Goal: Transaction & Acquisition: Purchase product/service

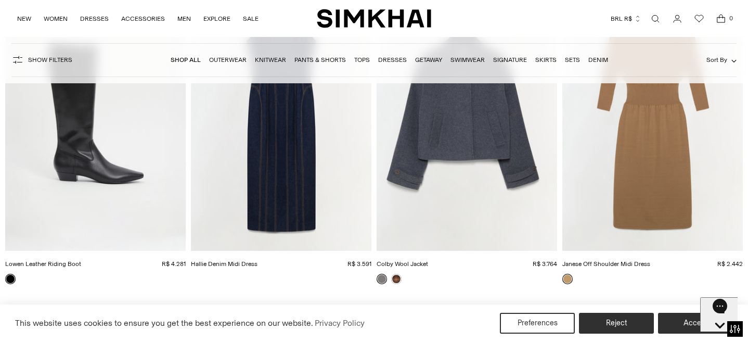
scroll to position [4727, 0]
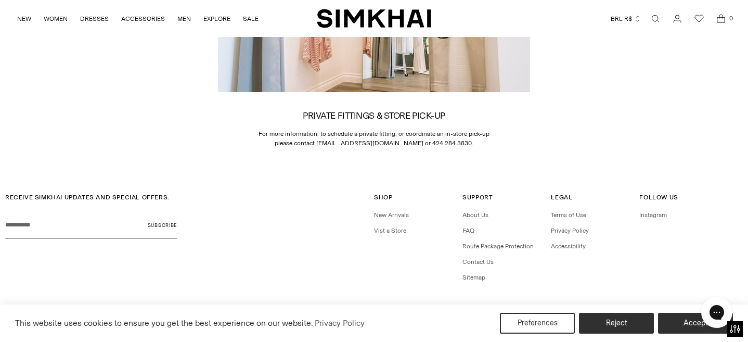
scroll to position [1661, 0]
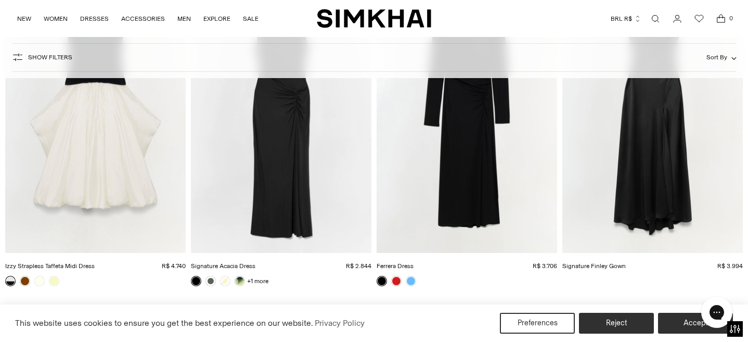
scroll to position [2119, 0]
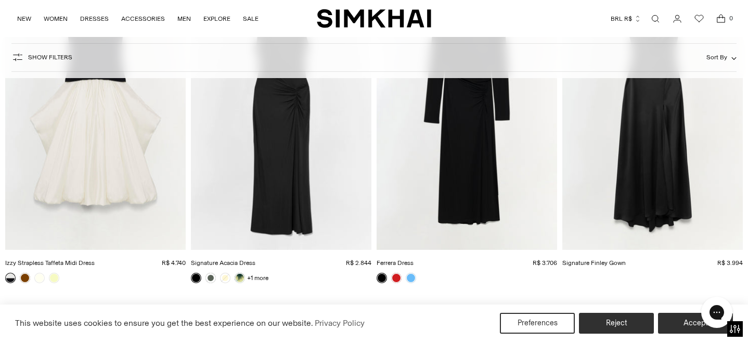
click at [0, 0] on img "Ferrera Dress" at bounding box center [0, 0] width 0 height 0
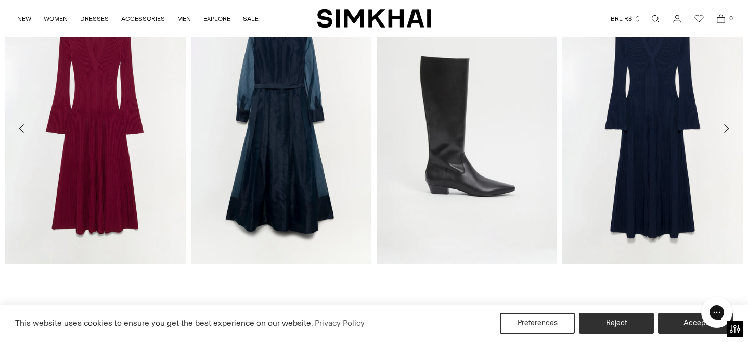
scroll to position [1238, 0]
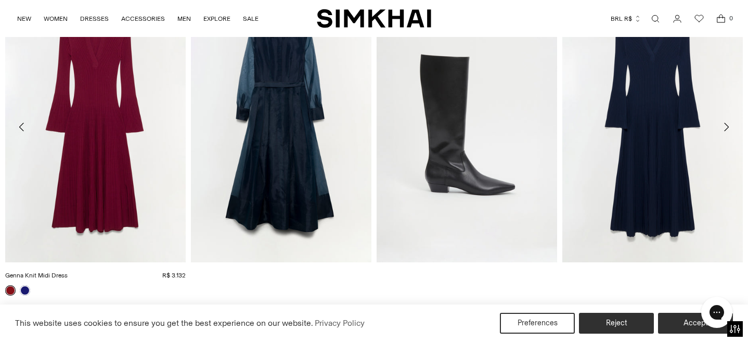
click at [0, 0] on img "Genna Knit Midi Dress" at bounding box center [0, 0] width 0 height 0
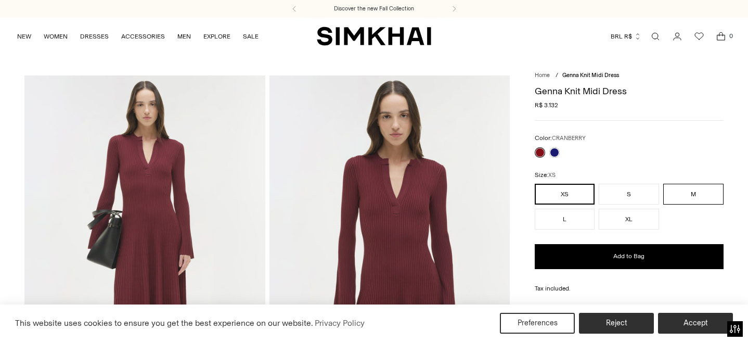
click at [695, 190] on button "M" at bounding box center [693, 194] width 60 height 21
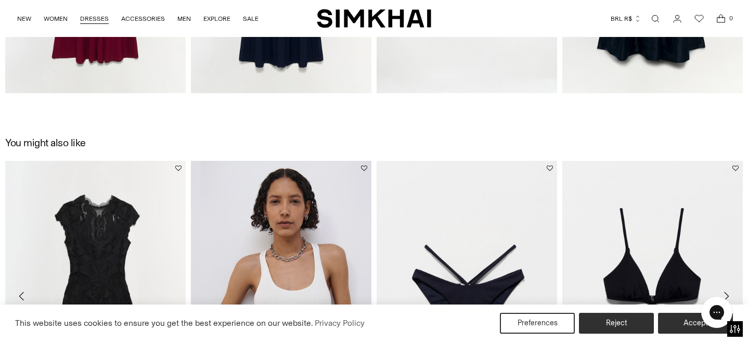
scroll to position [1404, 0]
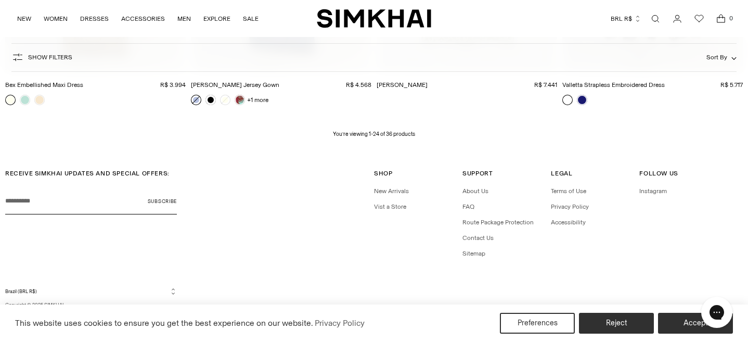
scroll to position [1972, 0]
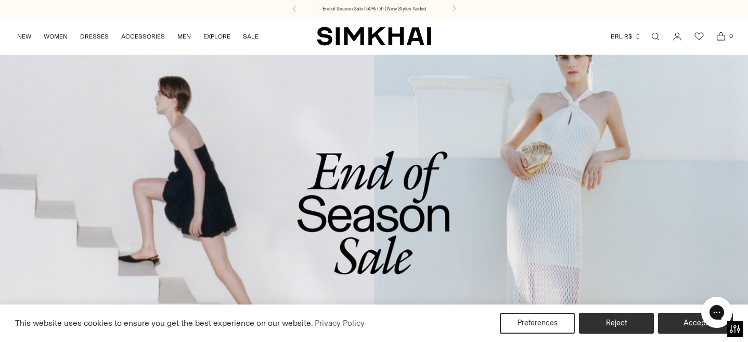
click at [636, 35] on icon "button" at bounding box center [637, 36] width 7 height 7
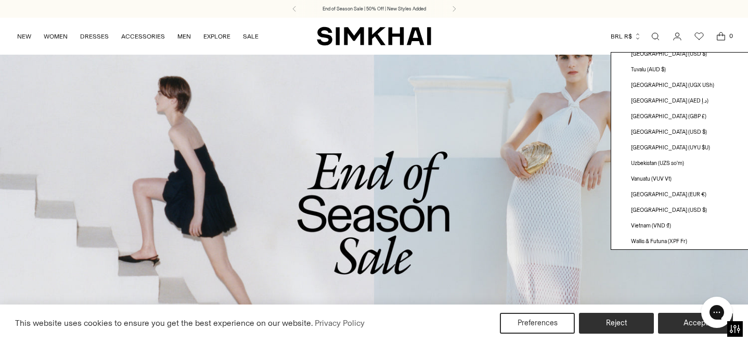
scroll to position [2913, 0]
click at [643, 128] on span "[GEOGRAPHIC_DATA] (USD $)" at bounding box center [669, 131] width 76 height 8
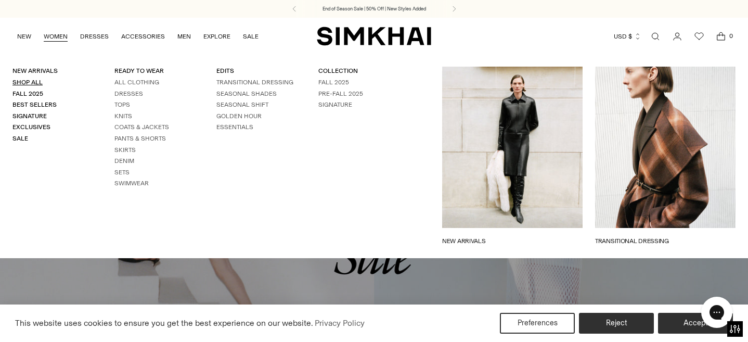
click at [36, 83] on link "Shop All" at bounding box center [27, 82] width 30 height 7
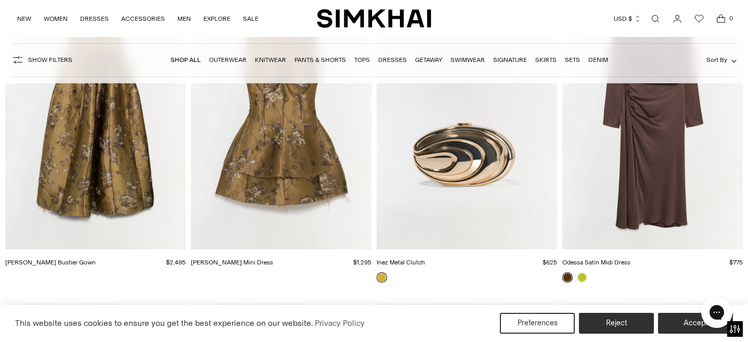
scroll to position [1476, 0]
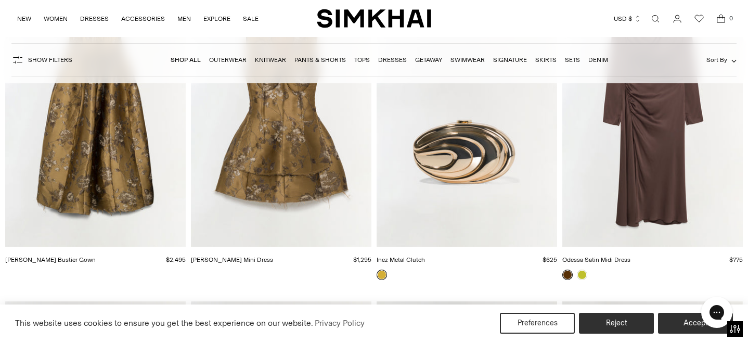
click at [0, 0] on img "Inez Metal Clutch" at bounding box center [0, 0] width 0 height 0
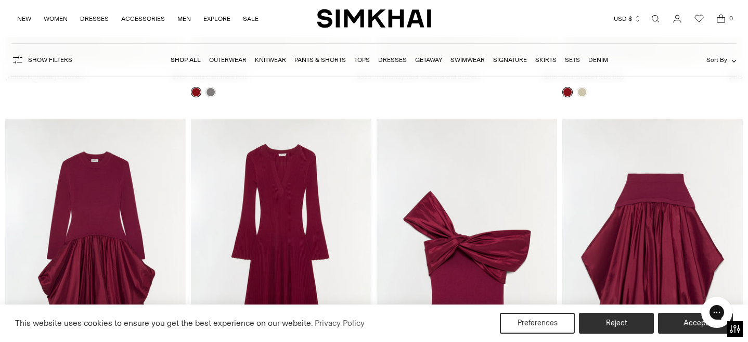
scroll to position [2668, 0]
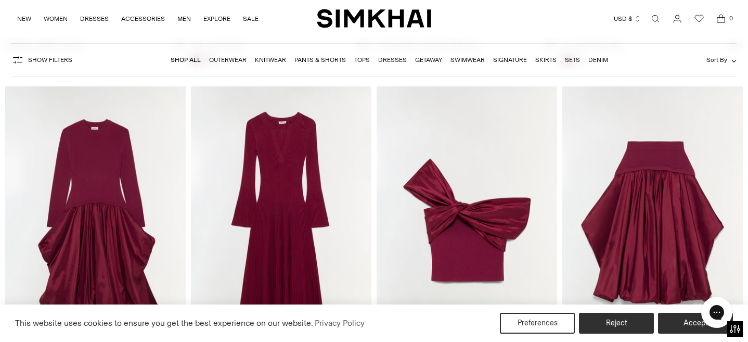
click at [0, 0] on img "Genna Knit Midi Dress" at bounding box center [0, 0] width 0 height 0
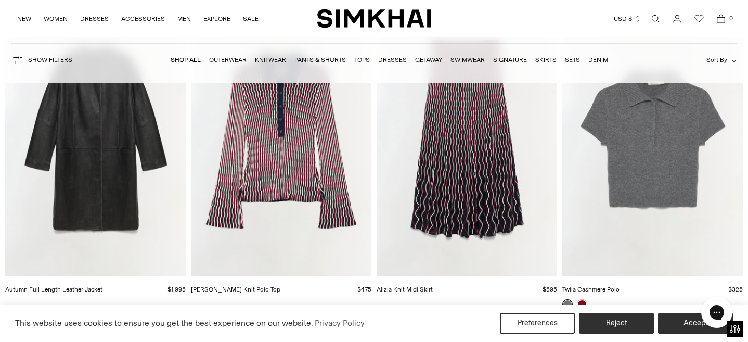
scroll to position [3715, 0]
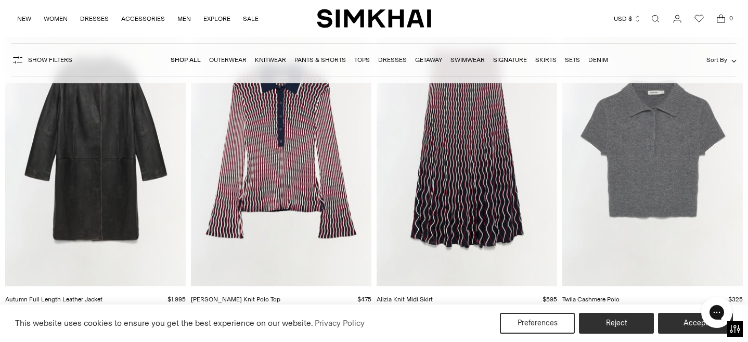
click at [0, 0] on img "Colleen Knit Polo Top" at bounding box center [0, 0] width 0 height 0
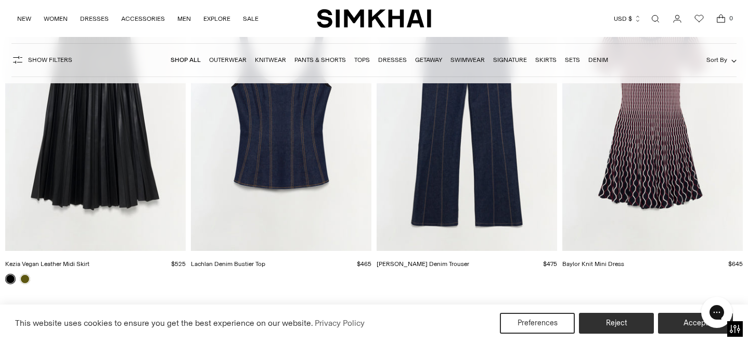
scroll to position [4054, 0]
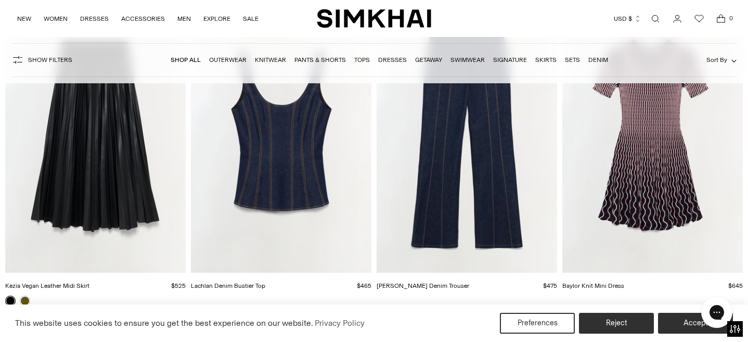
click at [0, 0] on img "Kezia Vegan Leather Midi Skirt" at bounding box center [0, 0] width 0 height 0
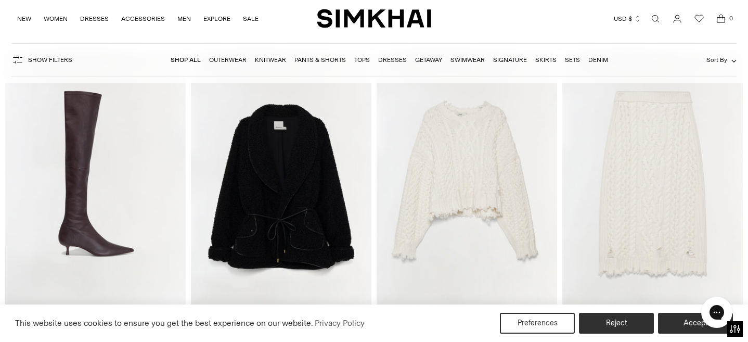
scroll to position [4336, 0]
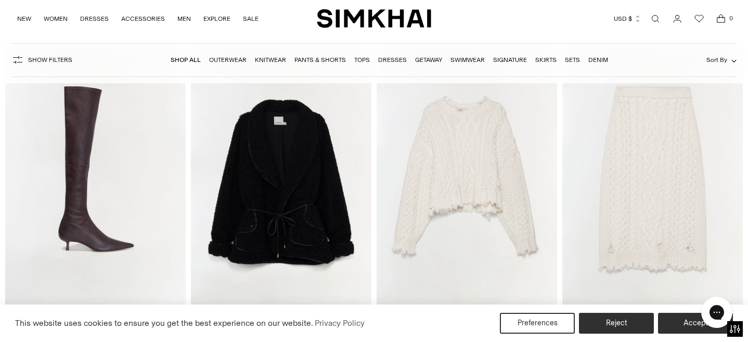
click at [0, 0] on img "Kimia Tie Waist Jacket" at bounding box center [0, 0] width 0 height 0
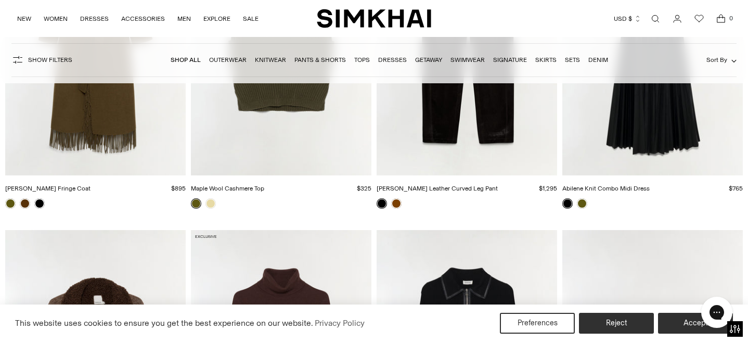
scroll to position [8032, 0]
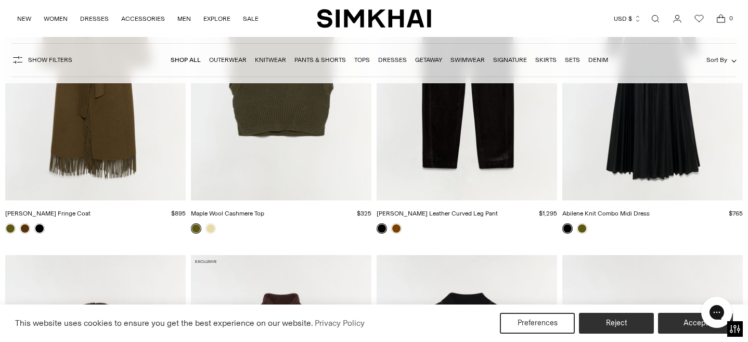
click at [0, 0] on img "Abilene Knit Combo Midi Dress" at bounding box center [0, 0] width 0 height 0
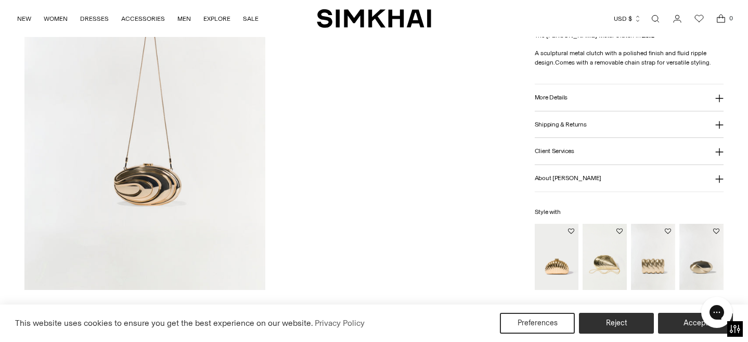
scroll to position [1244, 0]
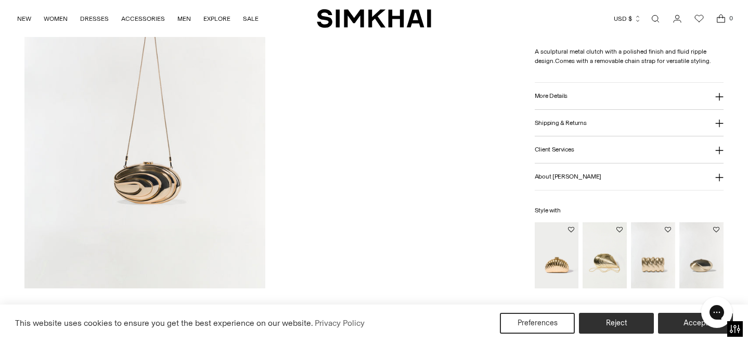
click at [0, 0] on img "Reya Clutch" at bounding box center [0, 0] width 0 height 0
click at [0, 0] on img "Bridget Metal Oyster Clutch" at bounding box center [0, 0] width 0 height 0
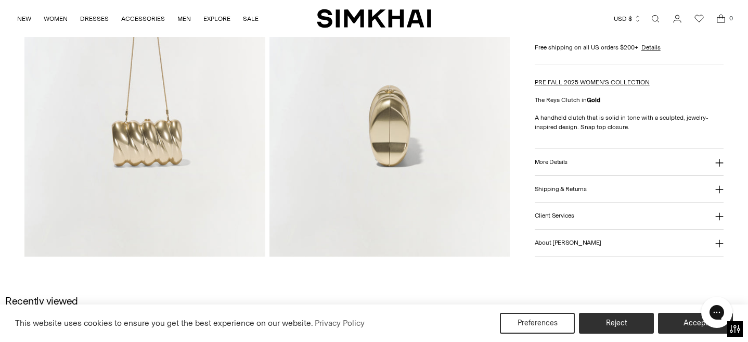
scroll to position [578, 0]
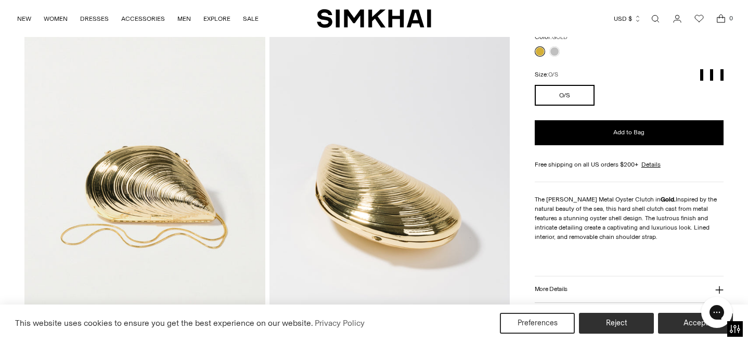
scroll to position [108, 0]
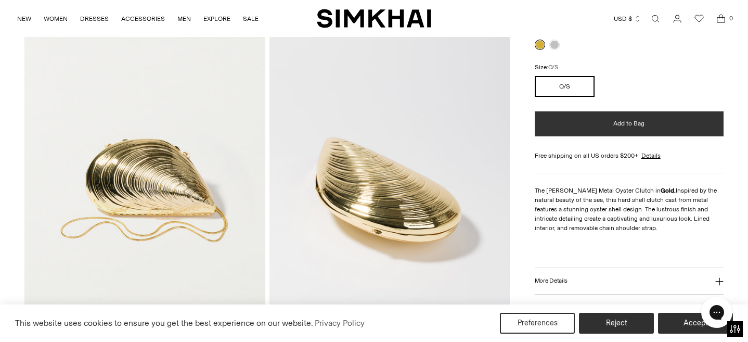
click at [641, 120] on span "Add to Bag" at bounding box center [628, 123] width 31 height 9
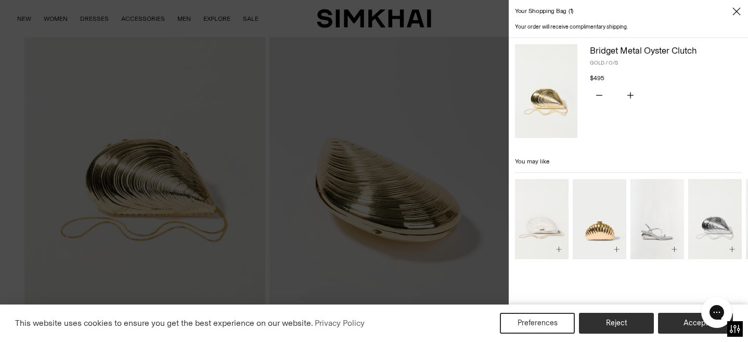
click at [0, 0] on img "Bridget Pearl Oyster Clutch" at bounding box center [0, 0] width 0 height 0
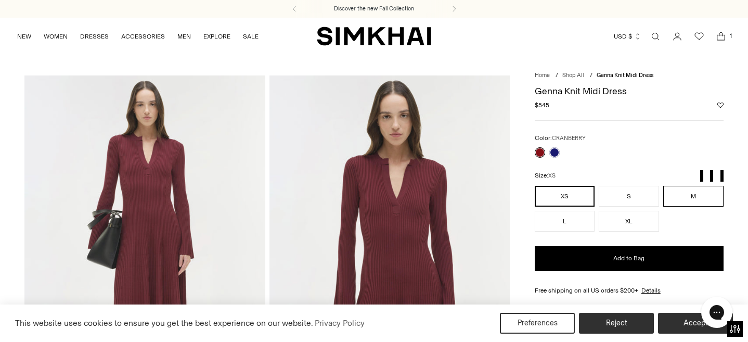
click at [690, 189] on button "M" at bounding box center [693, 196] width 60 height 21
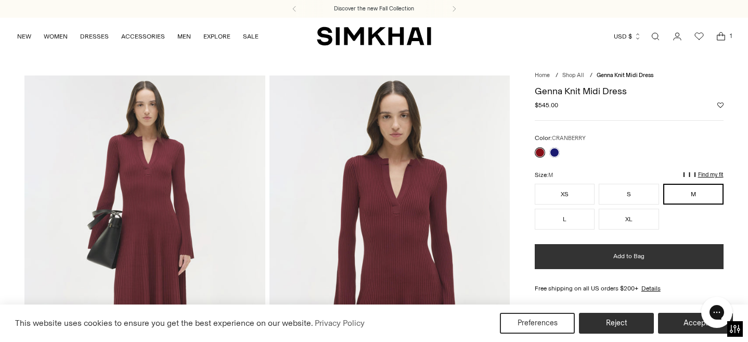
click at [670, 263] on button "Add to Bag" at bounding box center [629, 256] width 189 height 25
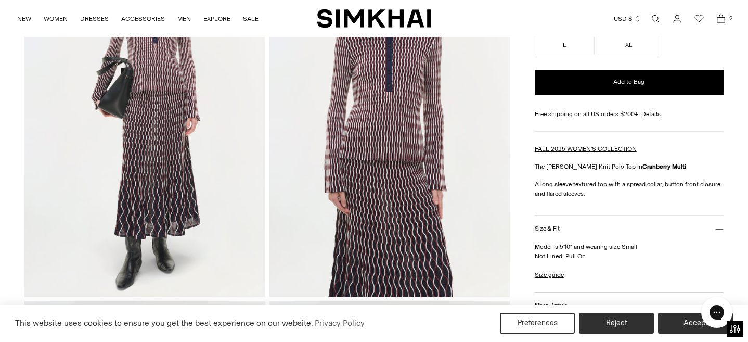
scroll to position [151, 0]
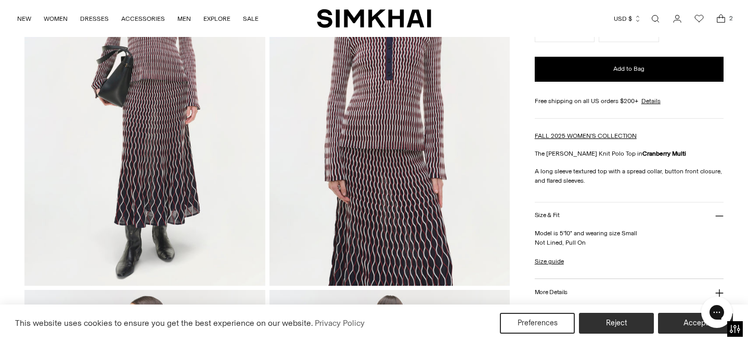
click at [174, 172] on img at bounding box center [144, 105] width 240 height 361
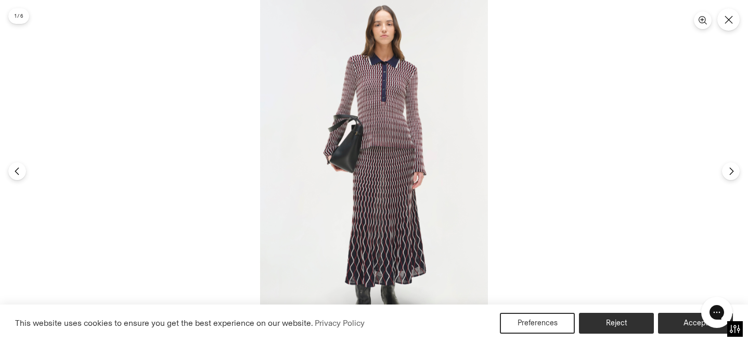
click at [379, 167] on img at bounding box center [374, 171] width 228 height 342
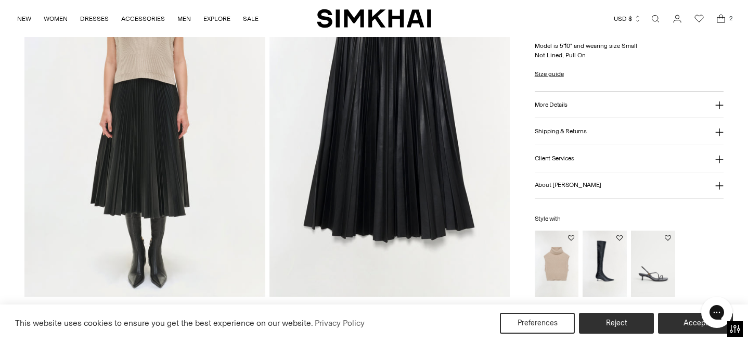
scroll to position [871, 0]
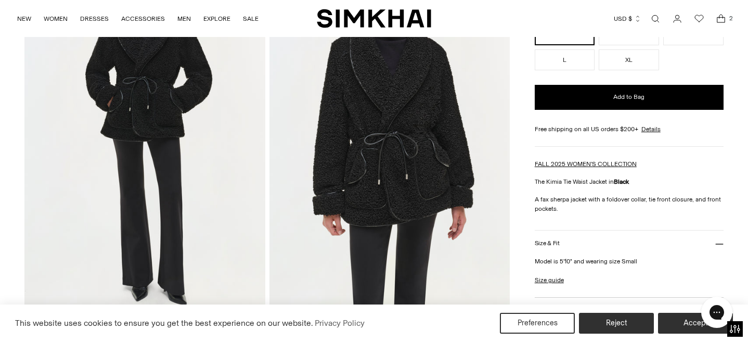
scroll to position [143, 0]
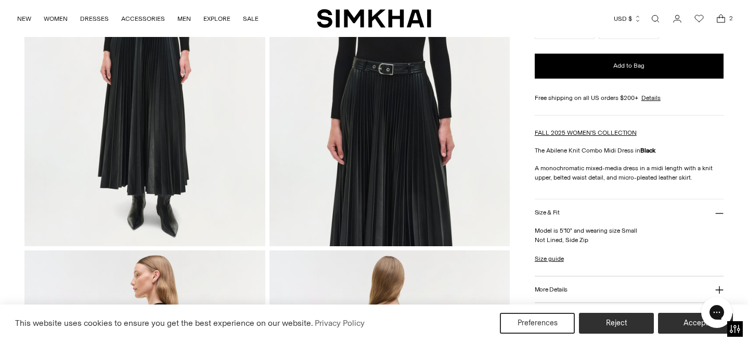
scroll to position [209, 0]
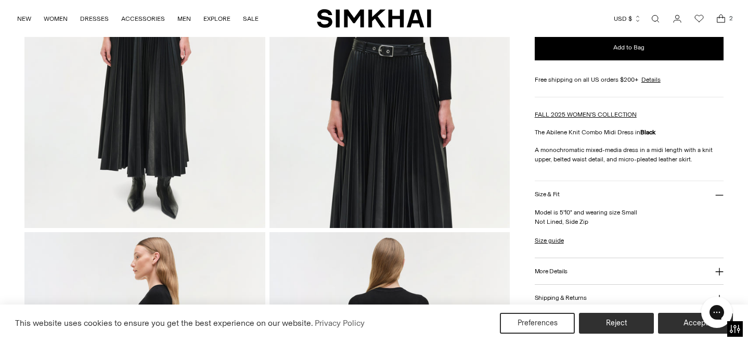
click at [154, 162] on img at bounding box center [144, 47] width 240 height 361
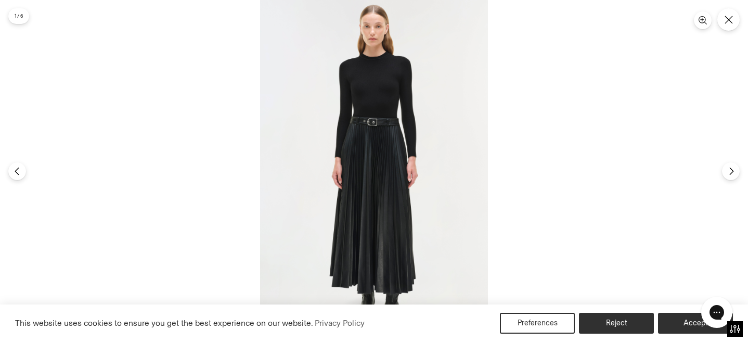
click at [367, 204] on img at bounding box center [374, 171] width 228 height 342
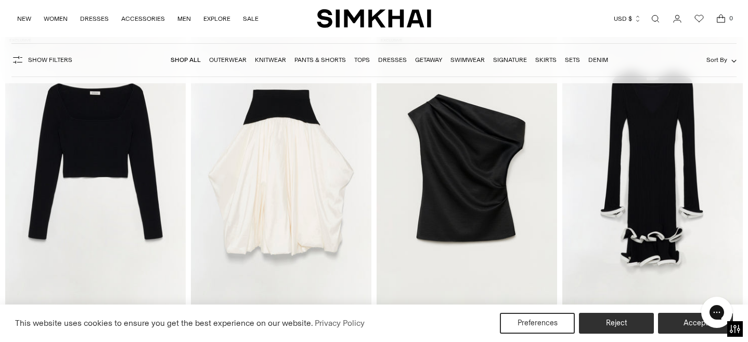
scroll to position [9572, 0]
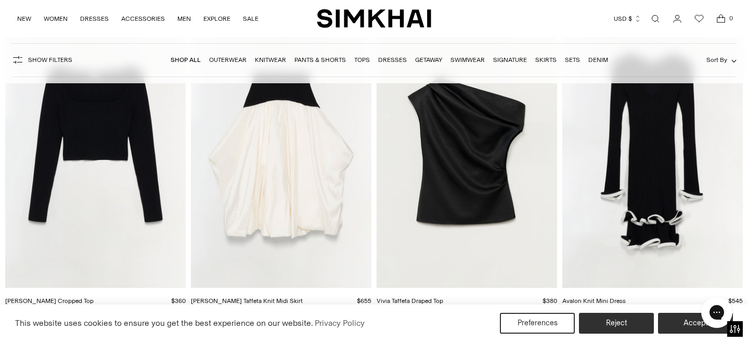
click at [0, 0] on img "Avalon Knit Mini Dress" at bounding box center [0, 0] width 0 height 0
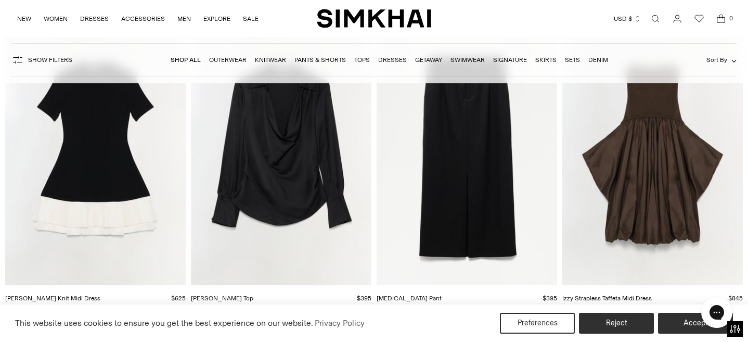
scroll to position [10222, 0]
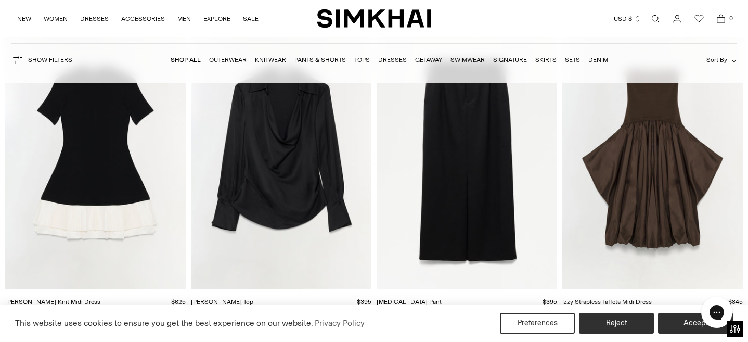
click at [0, 0] on img "Kyra Pant" at bounding box center [0, 0] width 0 height 0
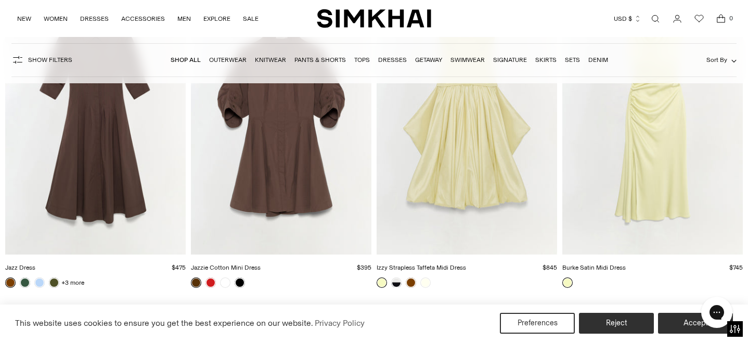
scroll to position [10920, 0]
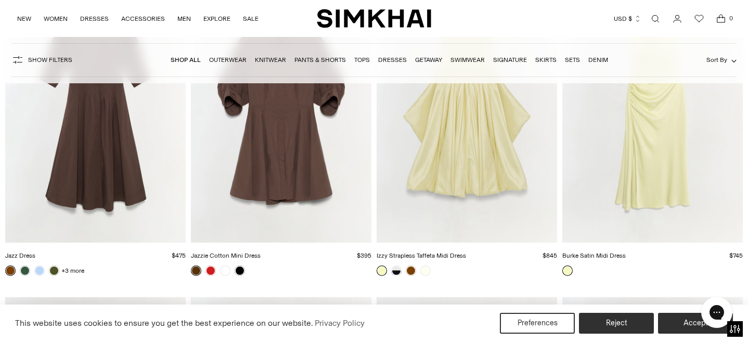
click at [0, 0] on img "Burke Satin Midi Dress" at bounding box center [0, 0] width 0 height 0
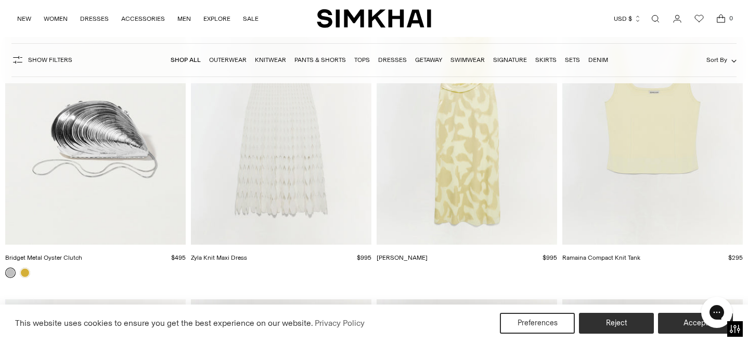
scroll to position [18671, 0]
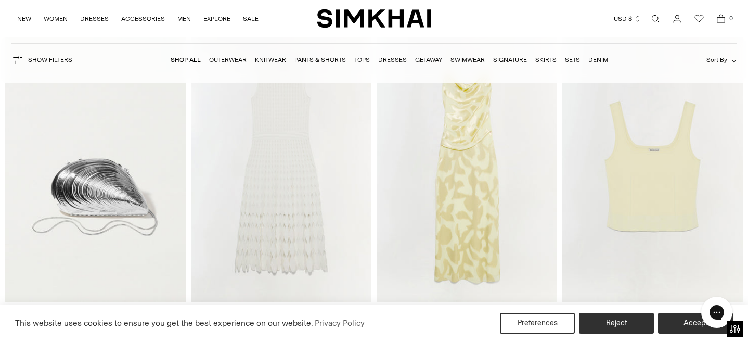
click at [0, 0] on img "Jessa Gown" at bounding box center [0, 0] width 0 height 0
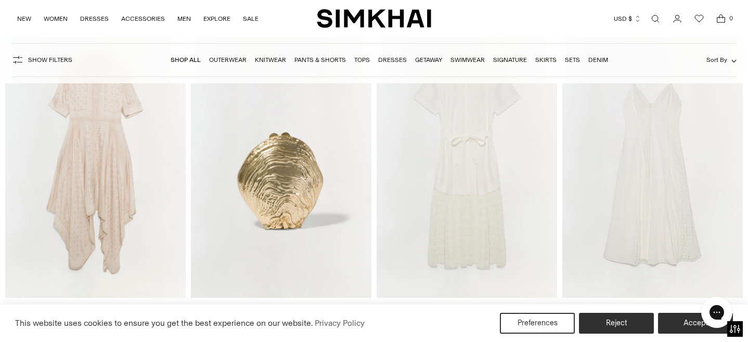
scroll to position [23523, 0]
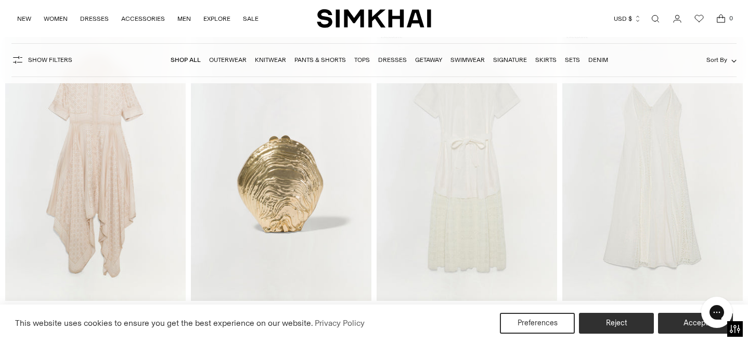
click at [0, 0] on img "Jenner Lace Midi Shirt Dress" at bounding box center [0, 0] width 0 height 0
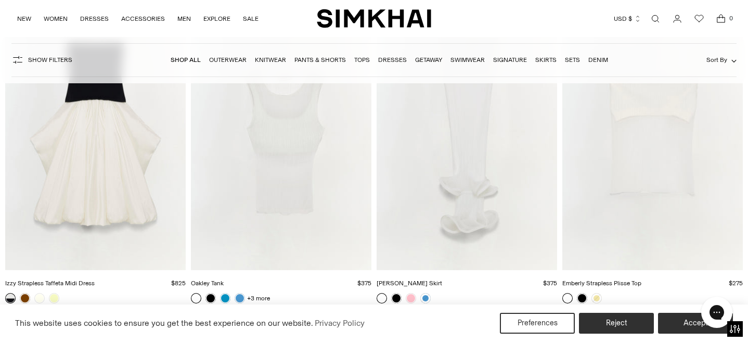
scroll to position [25496, 0]
click at [0, 0] on img "Kelso Skirt" at bounding box center [0, 0] width 0 height 0
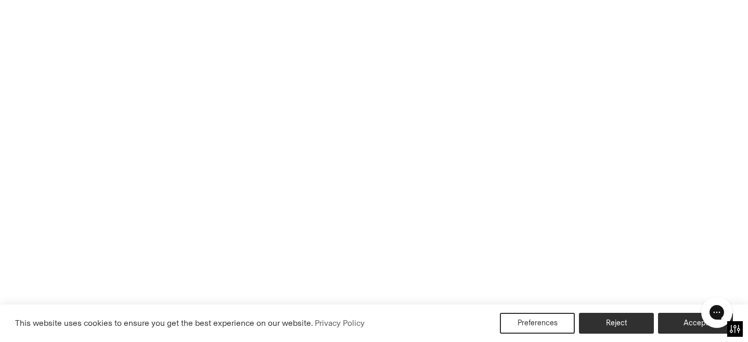
scroll to position [25470, 0]
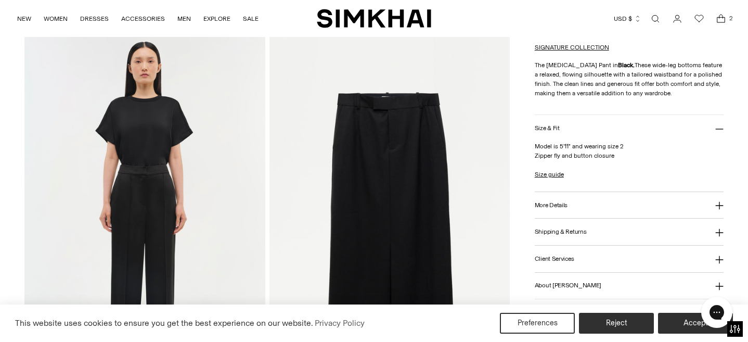
scroll to position [771, 0]
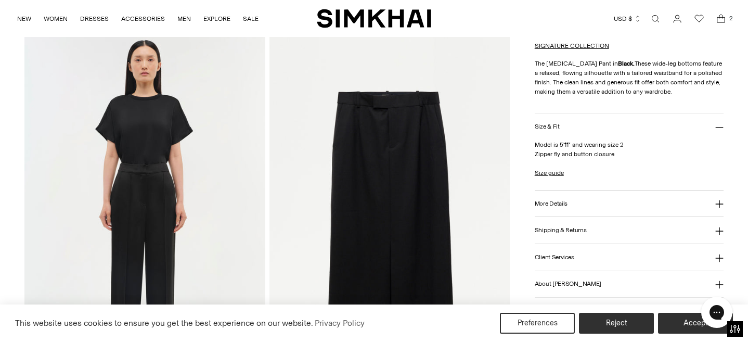
click at [719, 203] on icon at bounding box center [719, 204] width 8 height 8
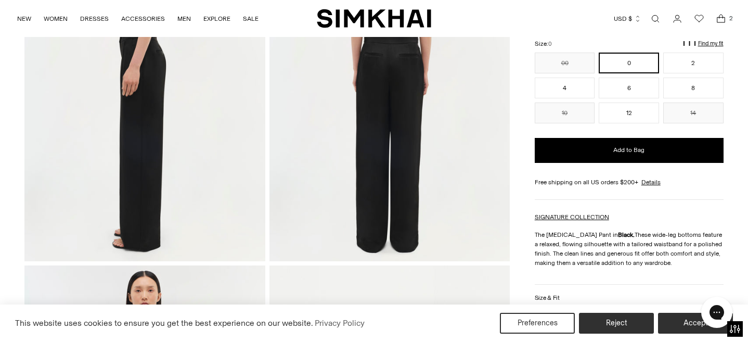
scroll to position [517, 0]
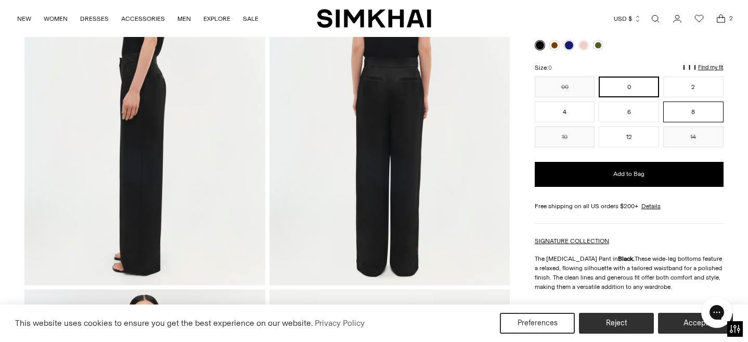
click at [702, 112] on button "8" at bounding box center [693, 111] width 60 height 21
click at [540, 45] on link at bounding box center [540, 45] width 10 height 10
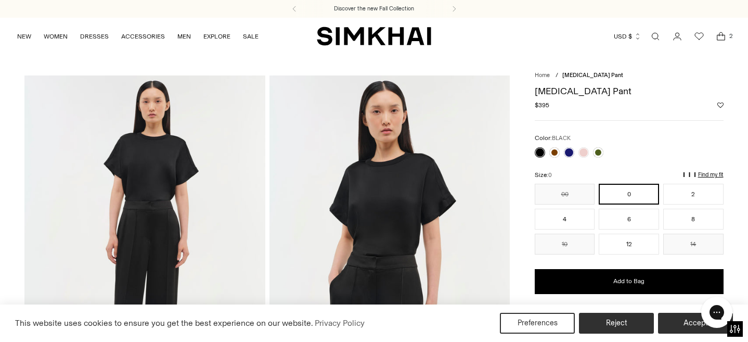
click at [146, 216] on img at bounding box center [144, 255] width 240 height 361
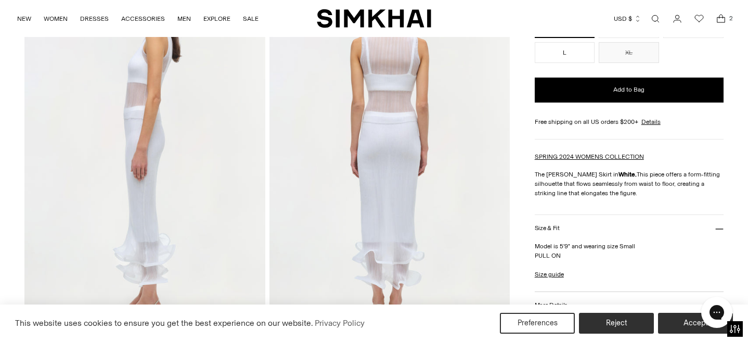
scroll to position [378, 0]
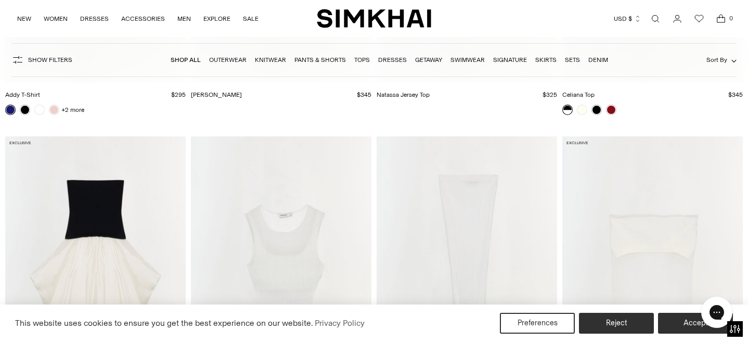
scroll to position [25359, 0]
click at [598, 109] on link at bounding box center [597, 110] width 10 height 10
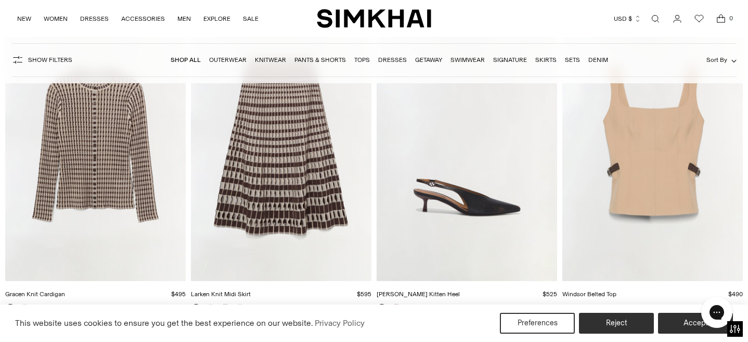
scroll to position [1734, 0]
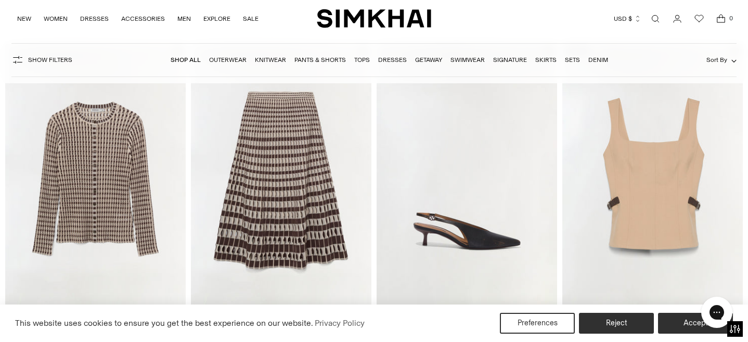
click at [0, 0] on img "Larken Knit Midi Skirt" at bounding box center [0, 0] width 0 height 0
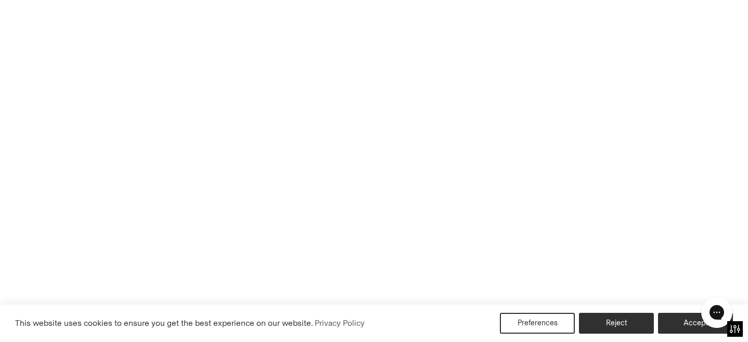
click at [0, 0] on img "Larken Knit Midi Skirt" at bounding box center [0, 0] width 0 height 0
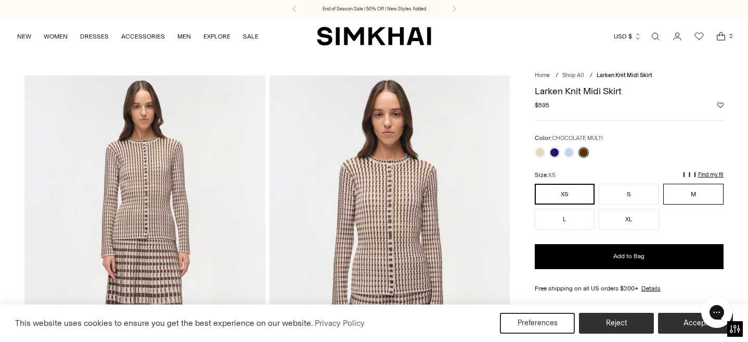
click at [697, 196] on button "M" at bounding box center [693, 194] width 60 height 21
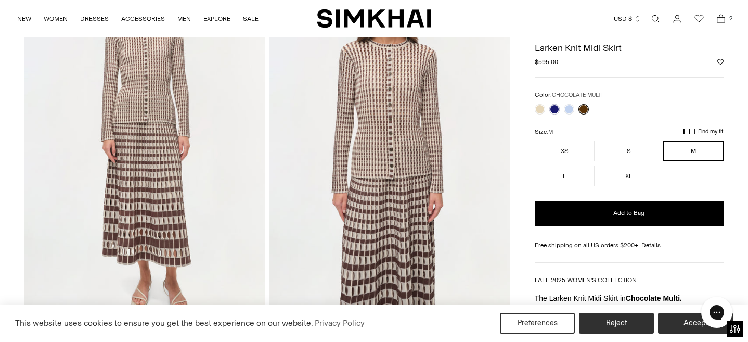
scroll to position [114, 0]
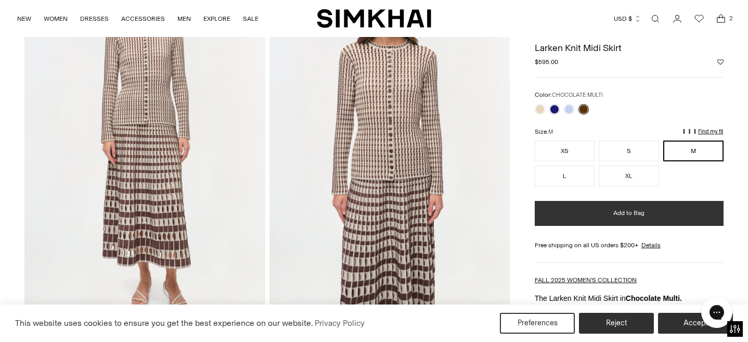
click at [612, 211] on button "Add to Bag" at bounding box center [629, 213] width 189 height 25
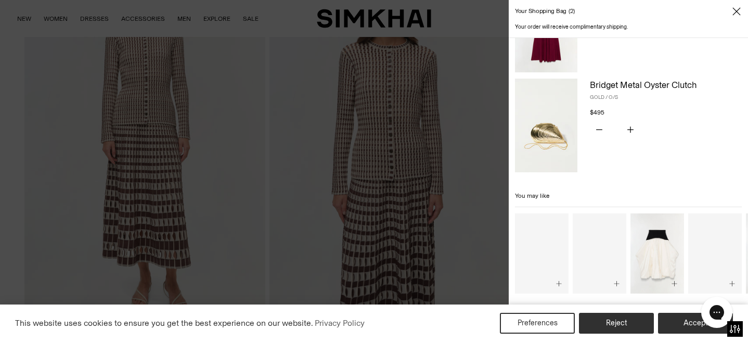
scroll to position [167, 0]
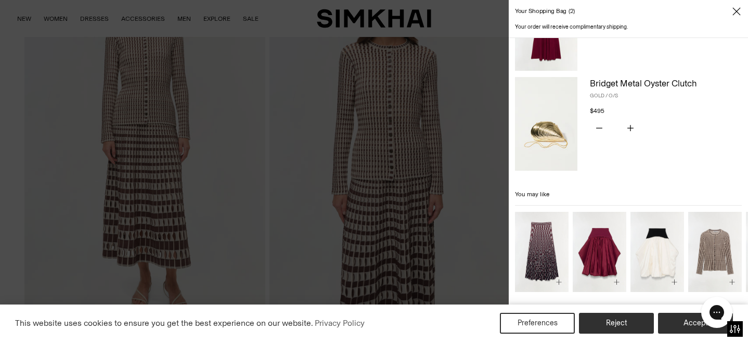
click at [0, 0] on img "Gracen Knit Cardigan" at bounding box center [0, 0] width 0 height 0
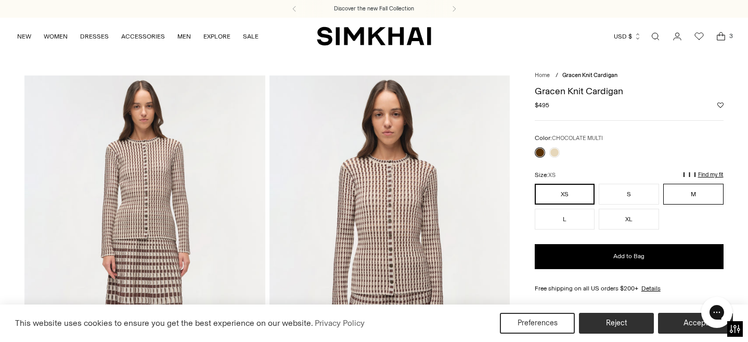
click at [696, 196] on button "M" at bounding box center [693, 194] width 60 height 21
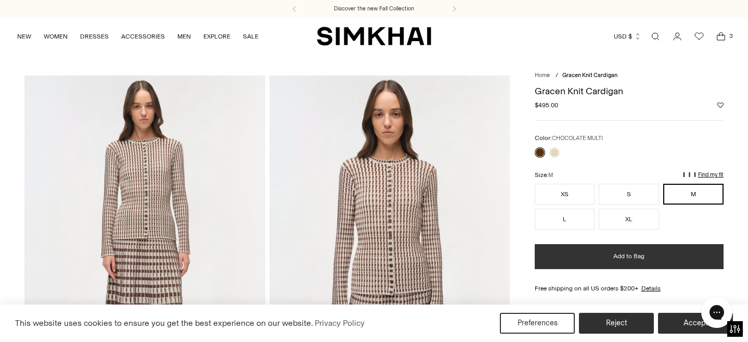
click at [629, 250] on button "Add to Bag" at bounding box center [629, 256] width 189 height 25
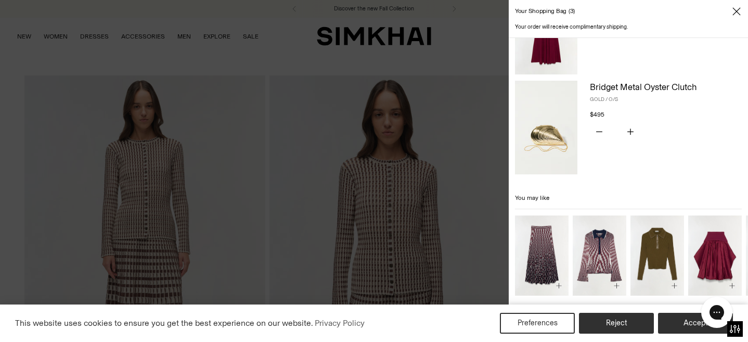
scroll to position [267, 0]
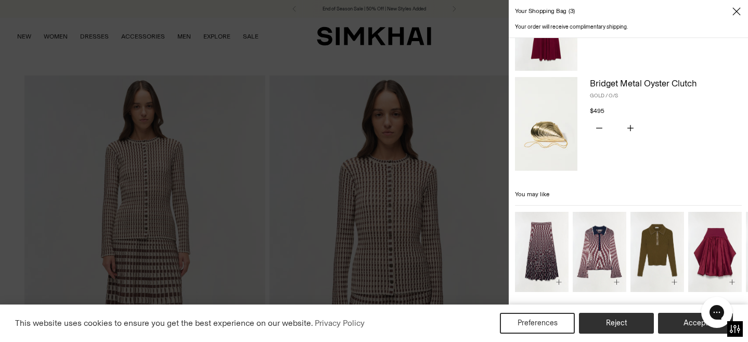
click at [0, 0] on img "Colleen Knit Polo Top" at bounding box center [0, 0] width 0 height 0
click at [0, 0] on img "Alizia Knit Midi Skirt" at bounding box center [0, 0] width 0 height 0
click at [0, 0] on img "Colleen Knit Polo Top" at bounding box center [0, 0] width 0 height 0
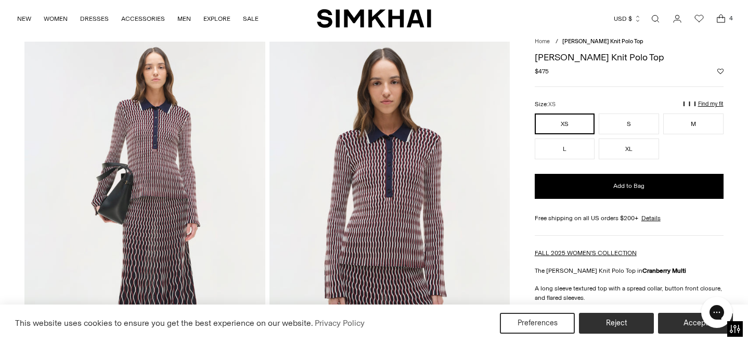
scroll to position [32, 0]
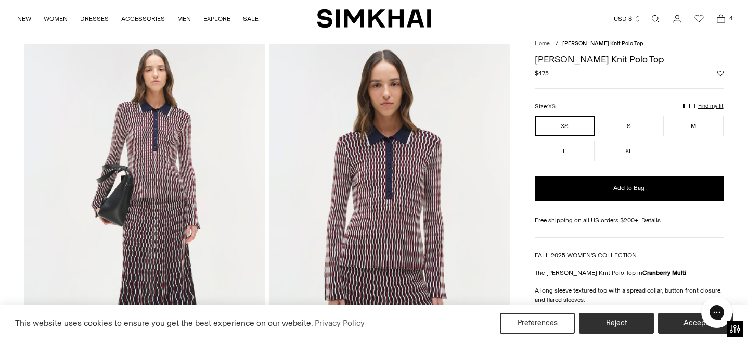
click at [724, 18] on icon "Open cart modal" at bounding box center [721, 19] width 15 height 10
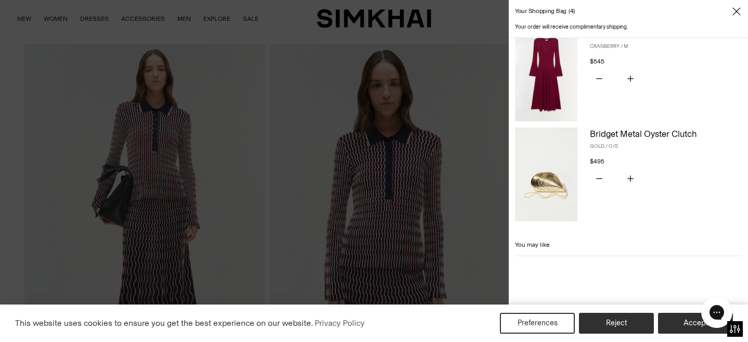
scroll to position [267, 0]
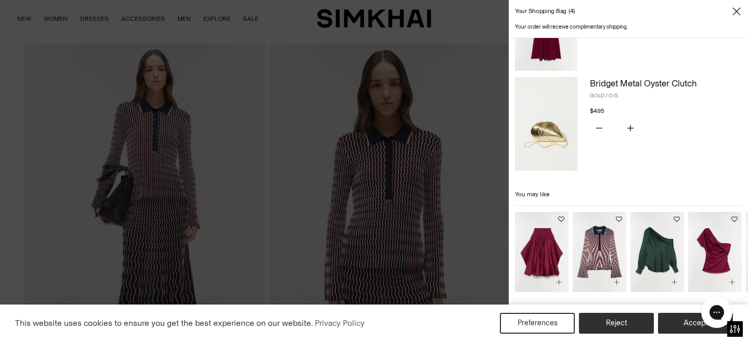
click at [393, 209] on div at bounding box center [374, 171] width 748 height 342
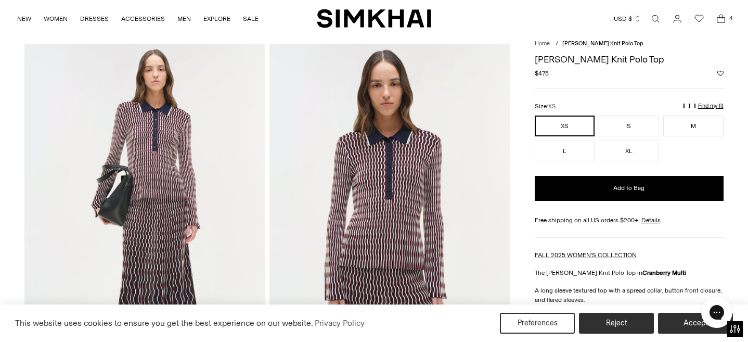
scroll to position [29, 0]
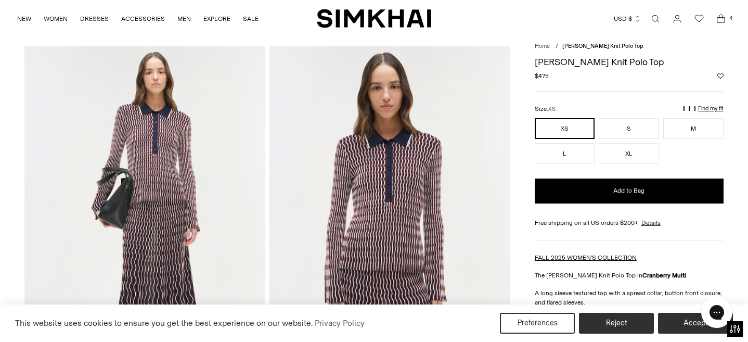
click at [393, 209] on img at bounding box center [390, 226] width 240 height 361
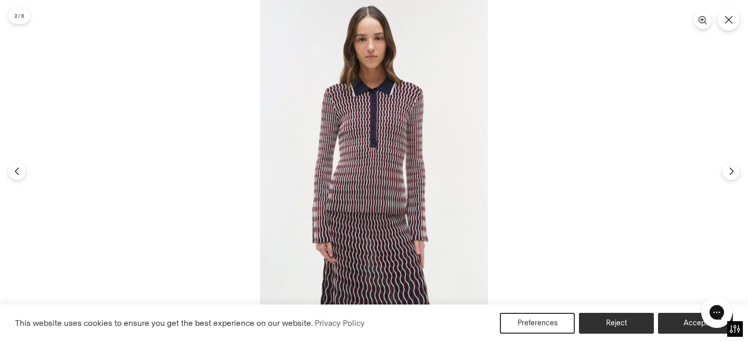
click at [402, 188] on img at bounding box center [374, 171] width 228 height 342
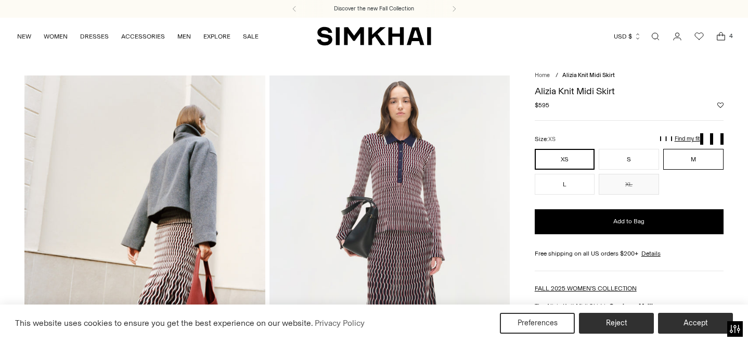
click at [695, 160] on button "M" at bounding box center [693, 159] width 60 height 21
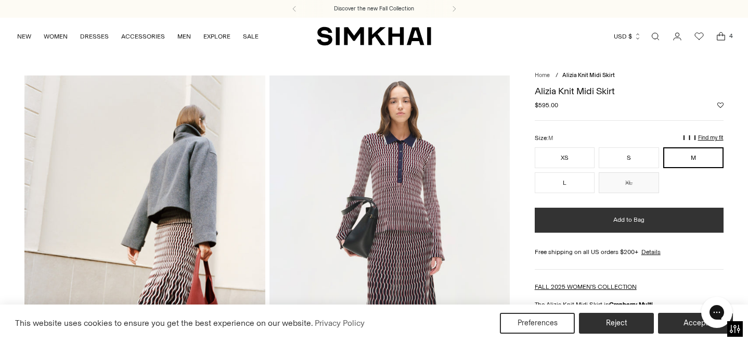
click at [639, 222] on span "Add to Bag" at bounding box center [628, 219] width 31 height 9
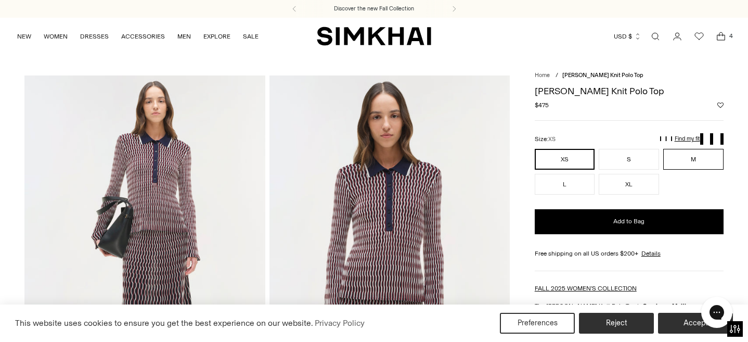
click at [701, 155] on button "M" at bounding box center [693, 159] width 60 height 21
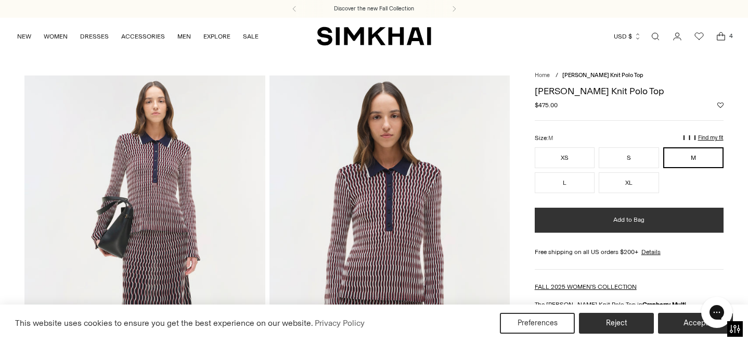
click at [622, 216] on span "Add to Bag" at bounding box center [628, 219] width 31 height 9
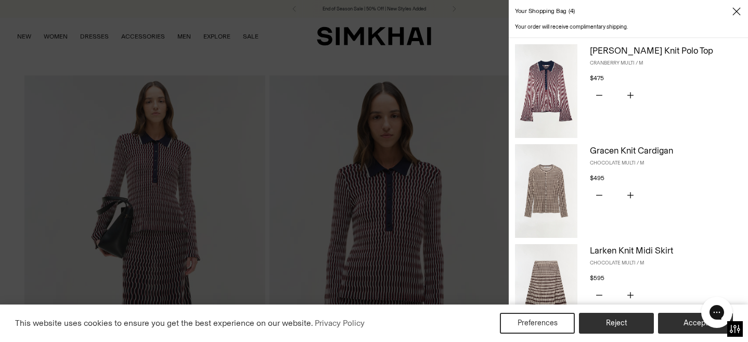
click at [610, 149] on link "Gracen Knit Cardigan" at bounding box center [631, 150] width 83 height 10
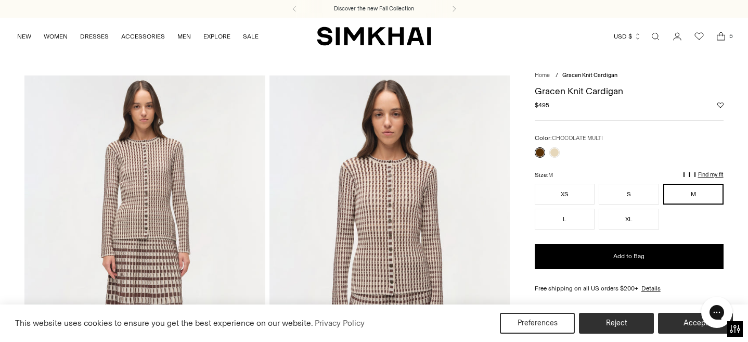
click at [722, 35] on icon "Open cart modal" at bounding box center [721, 36] width 15 height 10
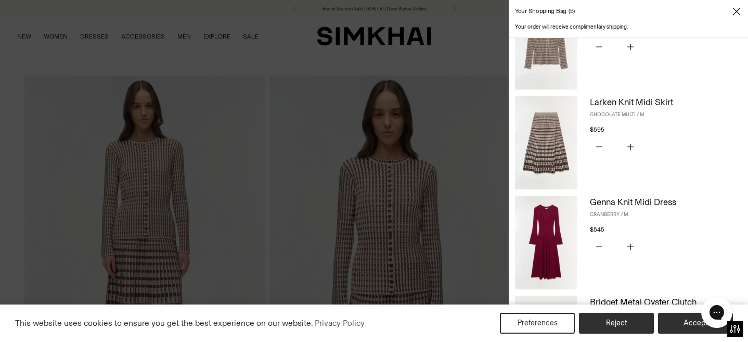
scroll to position [154, 0]
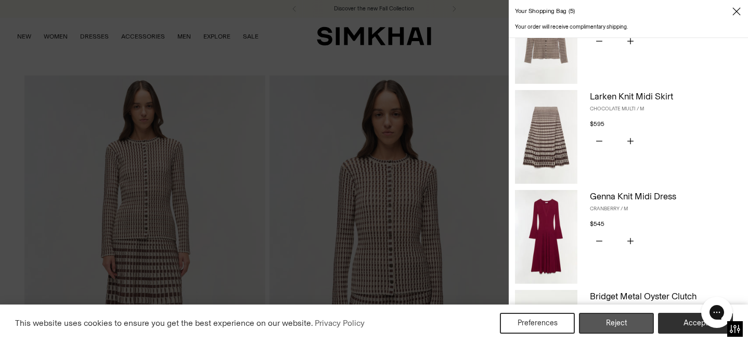
click at [623, 324] on button "Reject" at bounding box center [616, 323] width 75 height 21
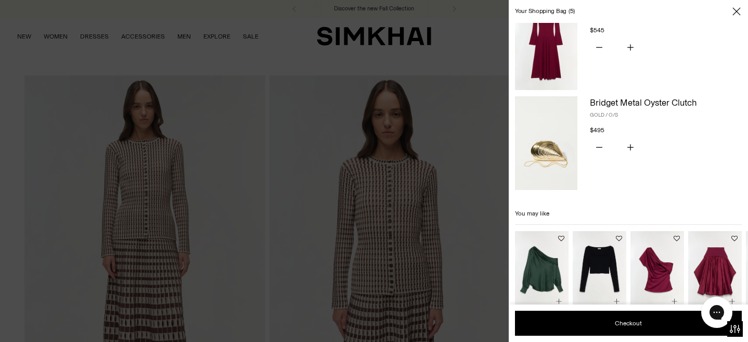
scroll to position [367, 0]
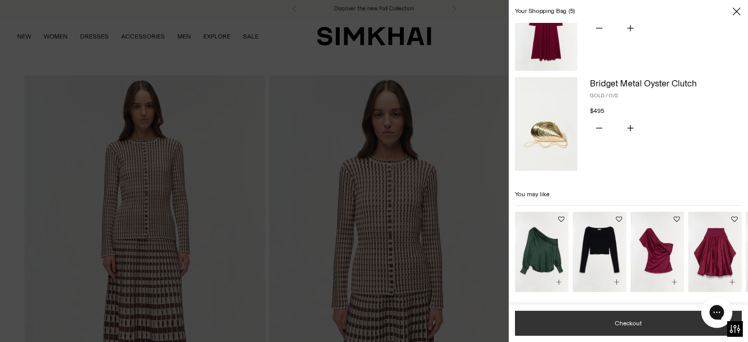
click at [631, 317] on button "Checkout" at bounding box center [628, 323] width 227 height 25
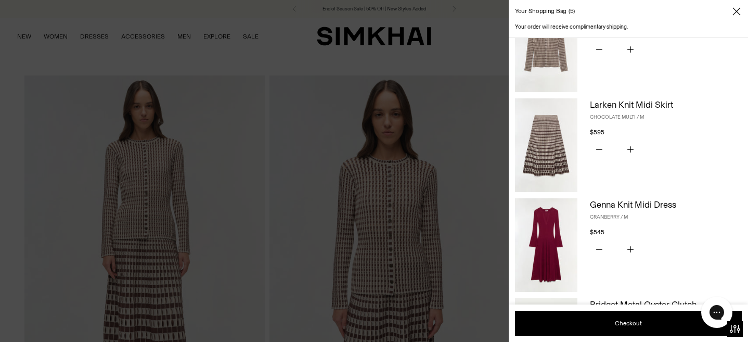
scroll to position [98, 0]
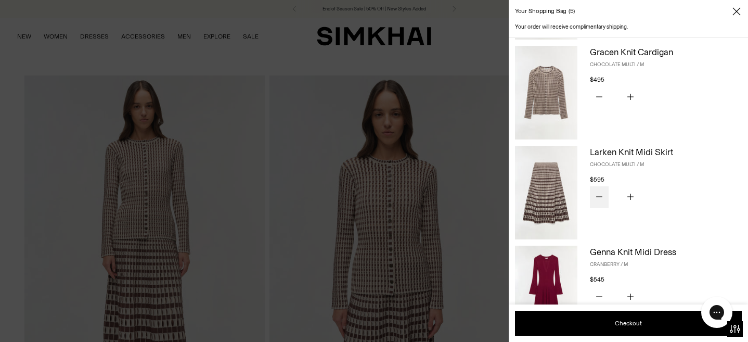
click at [600, 198] on icon "Subtract product quantity" at bounding box center [599, 197] width 6 height 6
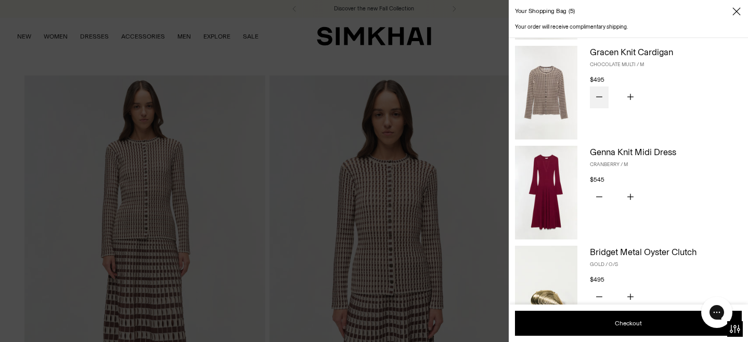
click at [600, 94] on icon "Subtract product quantity" at bounding box center [599, 97] width 6 height 6
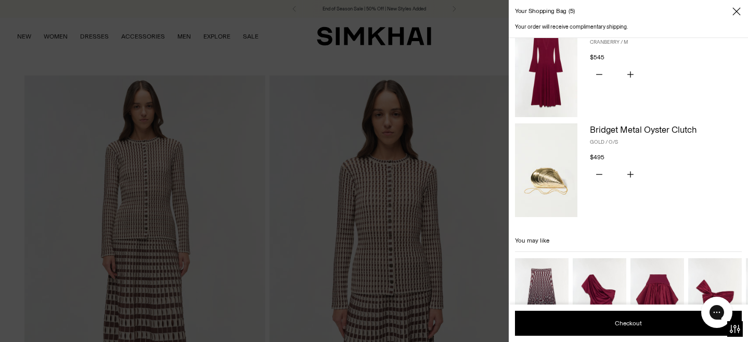
scroll to position [167, 0]
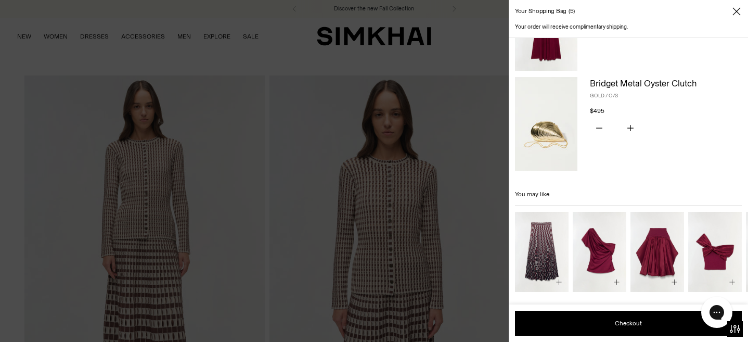
click at [0, 0] on img "Alizia Knit Midi Skirt" at bounding box center [0, 0] width 0 height 0
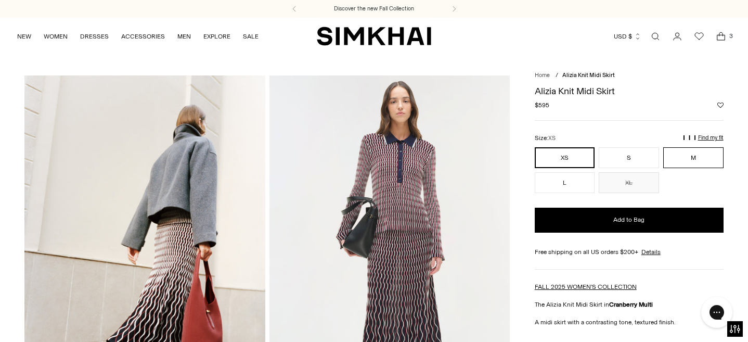
click at [696, 157] on button "M" at bounding box center [693, 157] width 60 height 21
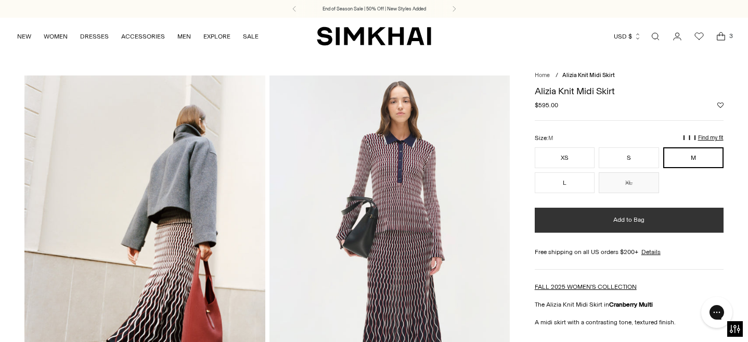
click at [660, 225] on button "Add to Bag" at bounding box center [629, 220] width 189 height 25
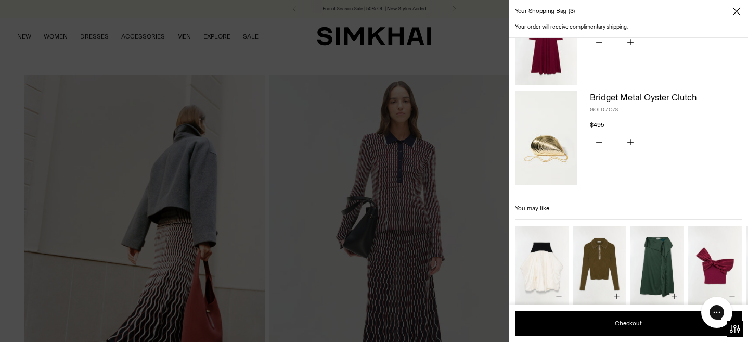
scroll to position [267, 0]
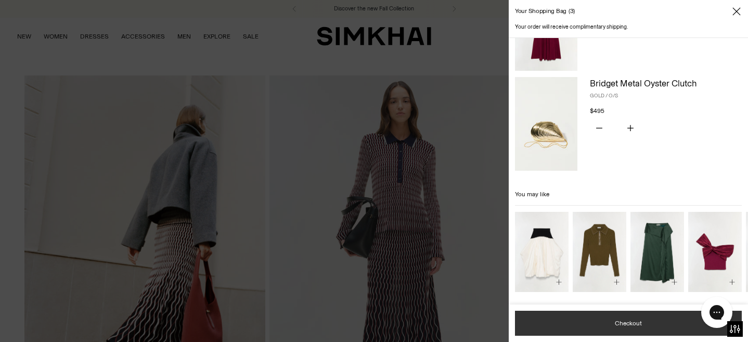
click at [628, 326] on button "Checkout" at bounding box center [628, 323] width 227 height 25
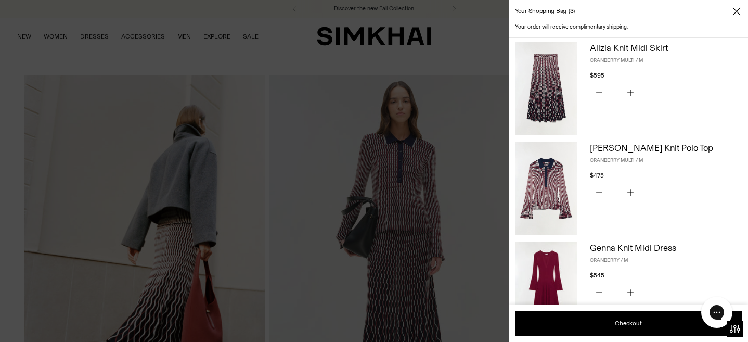
scroll to position [0, 0]
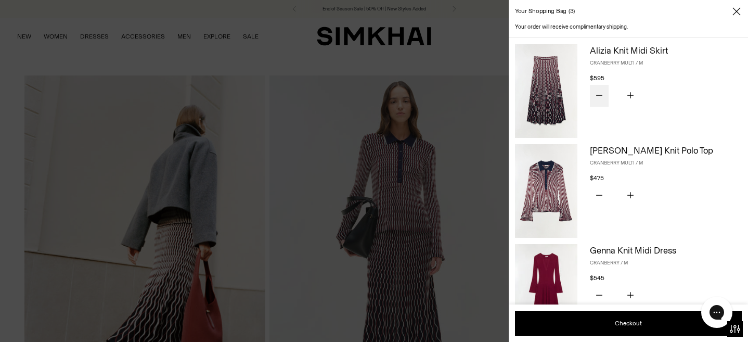
click at [598, 97] on icon "Subtract product quantity" at bounding box center [599, 95] width 6 height 6
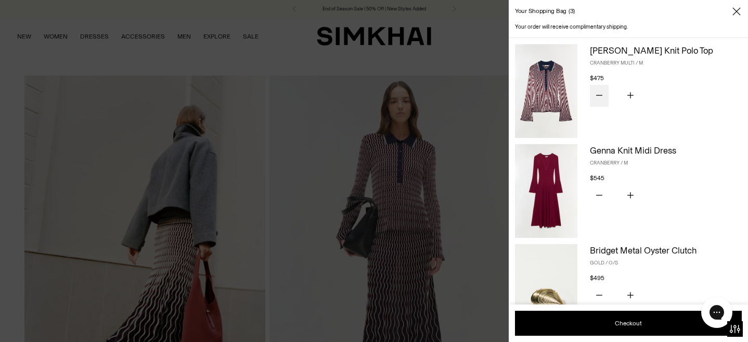
click at [598, 95] on icon "Subtract product quantity" at bounding box center [599, 95] width 6 height 6
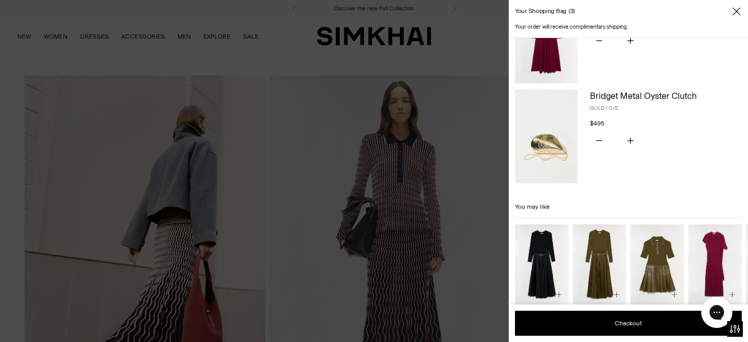
scroll to position [67, 0]
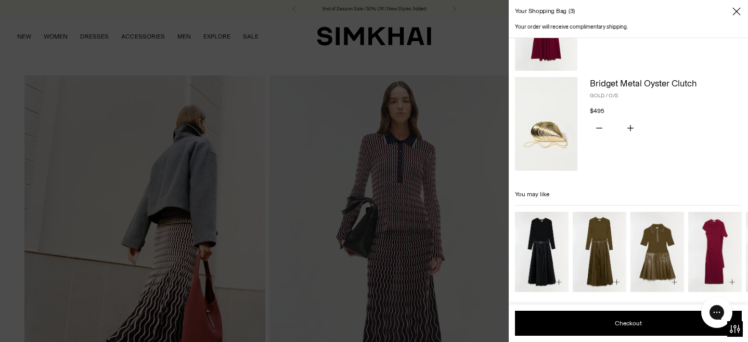
click at [0, 0] on img "Abilene Knit Combo Midi Dress" at bounding box center [0, 0] width 0 height 0
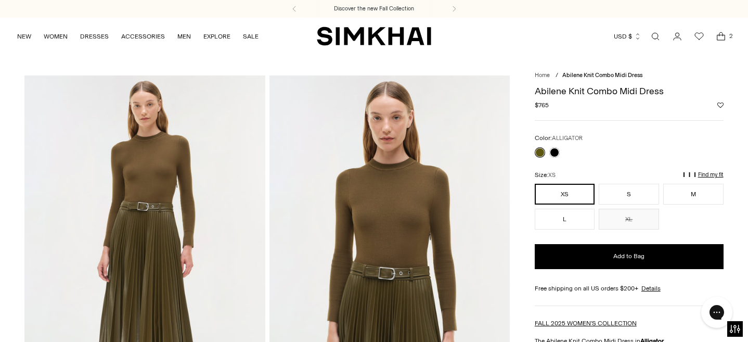
click at [722, 37] on icon "Open cart modal" at bounding box center [721, 36] width 15 height 10
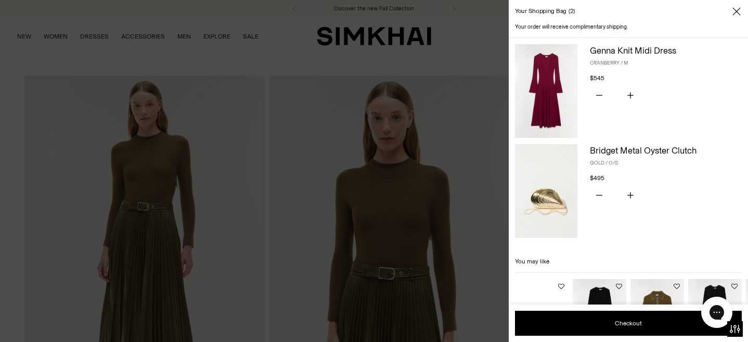
scroll to position [67, 0]
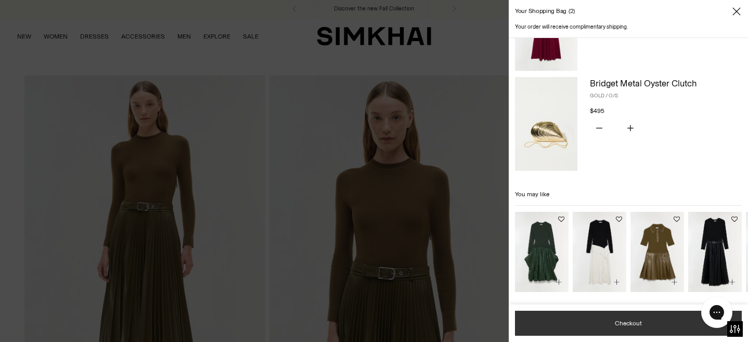
click at [627, 328] on button "Checkout" at bounding box center [628, 323] width 227 height 25
